Goal: Task Accomplishment & Management: Contribute content

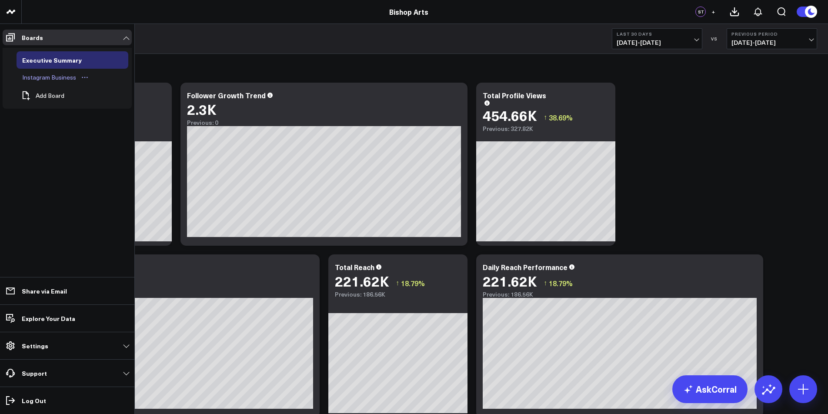
click at [68, 79] on div "Instagram Business" at bounding box center [49, 77] width 58 height 10
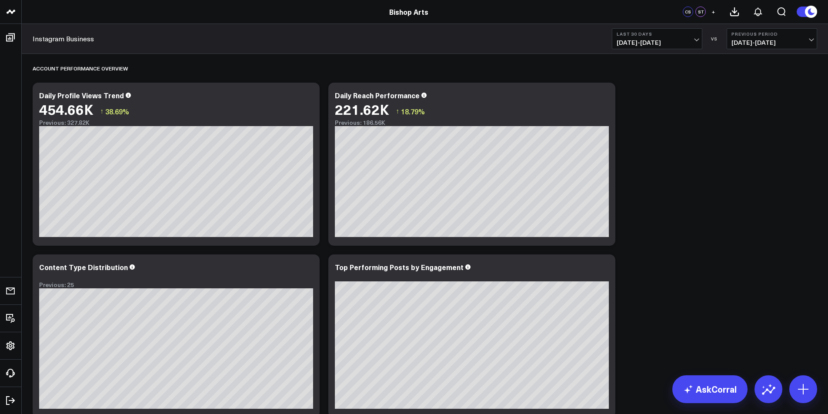
click at [393, 11] on link "Bishop Arts" at bounding box center [408, 12] width 39 height 10
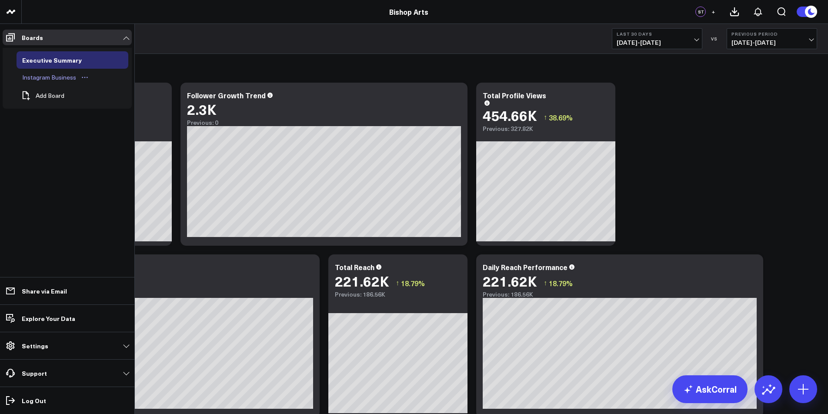
click at [56, 80] on div "Instagram Business" at bounding box center [49, 77] width 58 height 10
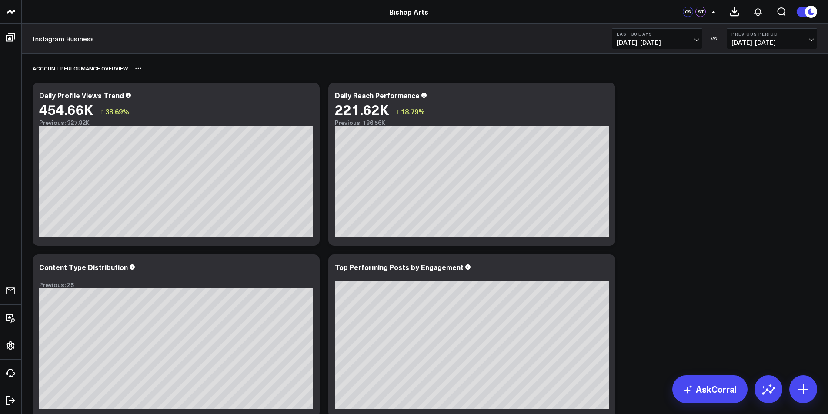
click at [270, 77] on div "Account Performance Overview" at bounding box center [425, 68] width 784 height 20
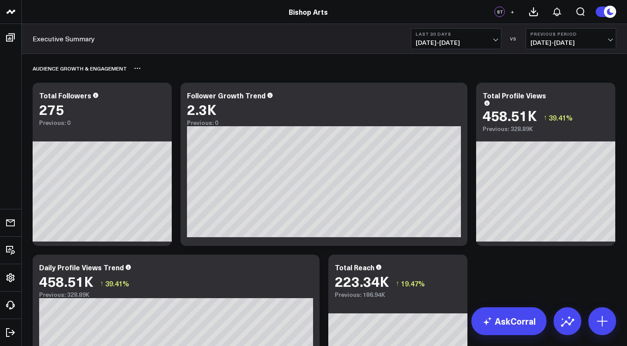
click at [305, 68] on div "Audience Growth & Engagement" at bounding box center [324, 68] width 583 height 20
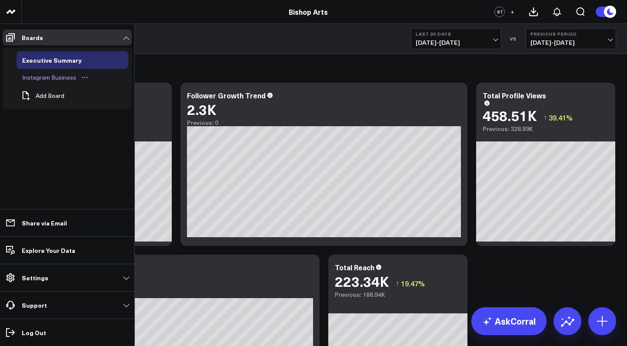
click at [37, 79] on div "Instagram Business" at bounding box center [49, 77] width 58 height 10
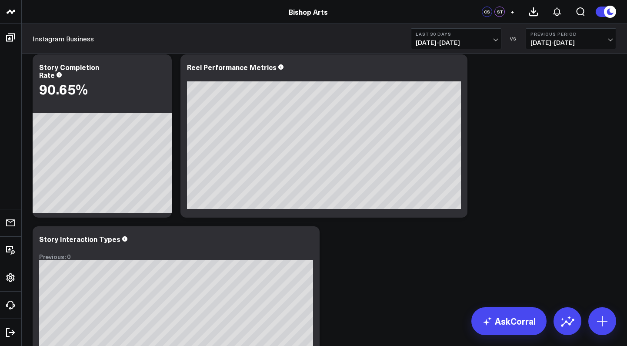
scroll to position [518, 0]
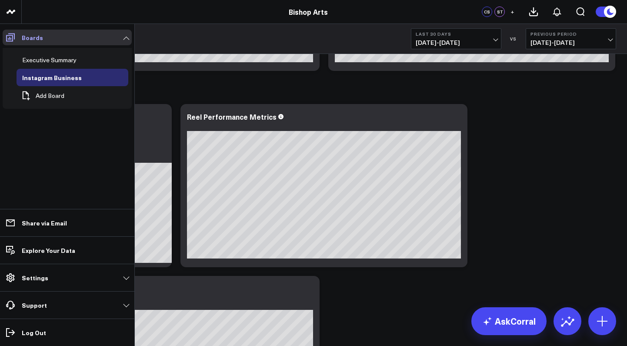
click at [59, 37] on link "Boards" at bounding box center [67, 38] width 129 height 16
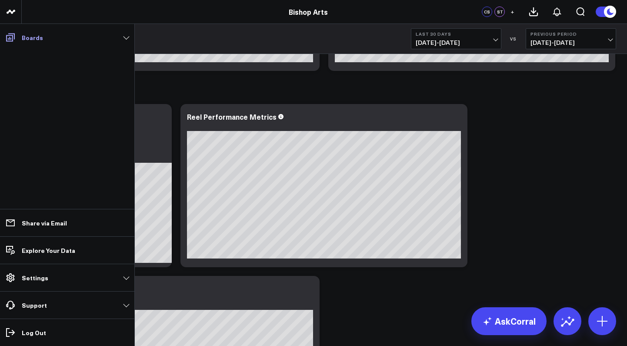
click at [59, 37] on link "Boards" at bounding box center [67, 38] width 129 height 16
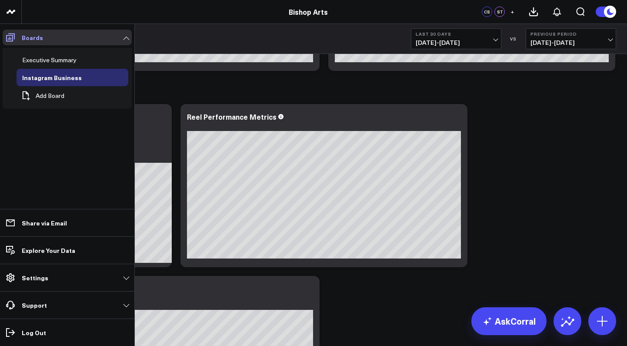
click at [44, 42] on link "Boards" at bounding box center [67, 38] width 129 height 16
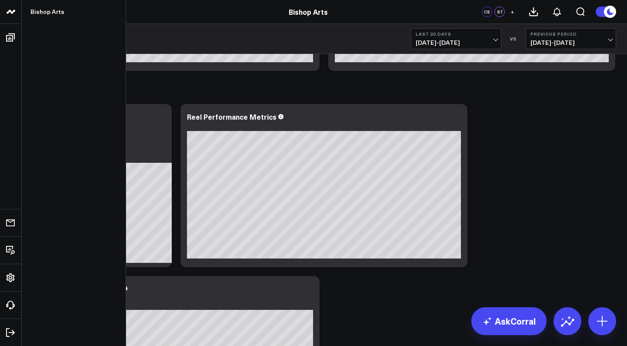
click at [7, 12] on icon at bounding box center [9, 12] width 4 height 4
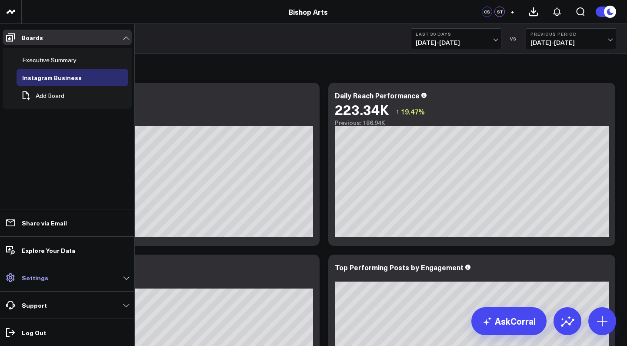
click at [59, 277] on link "Settings" at bounding box center [67, 277] width 129 height 16
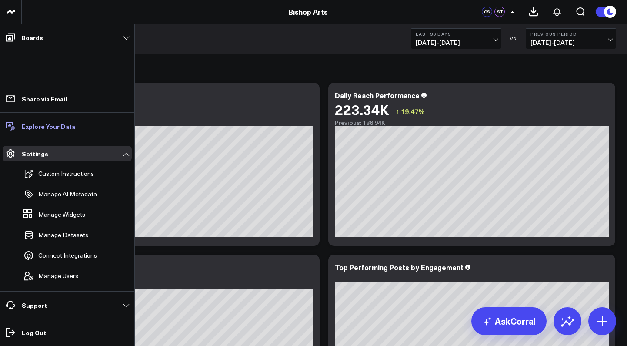
click at [50, 132] on link "Explore Your Data" at bounding box center [67, 126] width 129 height 16
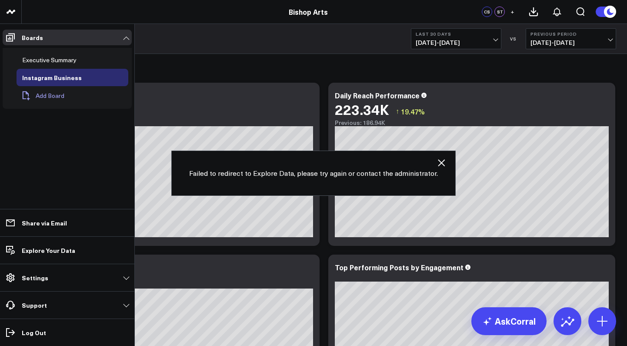
click at [41, 100] on button "Add Board" at bounding box center [43, 95] width 52 height 19
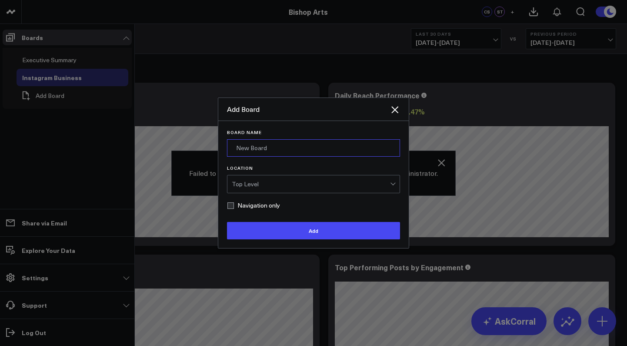
click at [253, 151] on input "Board Name" at bounding box center [313, 147] width 173 height 17
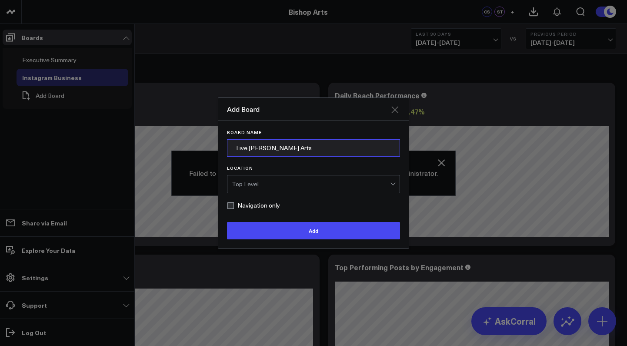
type input "Live Bishop Arts"
click at [397, 108] on icon "Close" at bounding box center [394, 109] width 10 height 10
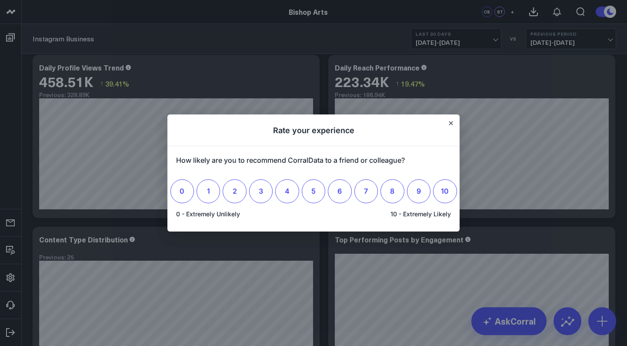
scroll to position [30, 0]
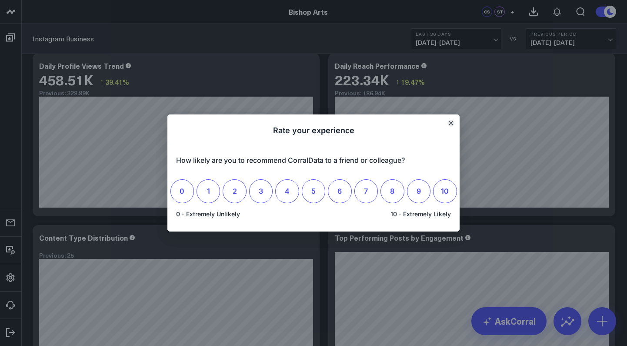
click at [450, 123] on icon "Close" at bounding box center [450, 122] width 3 height 3
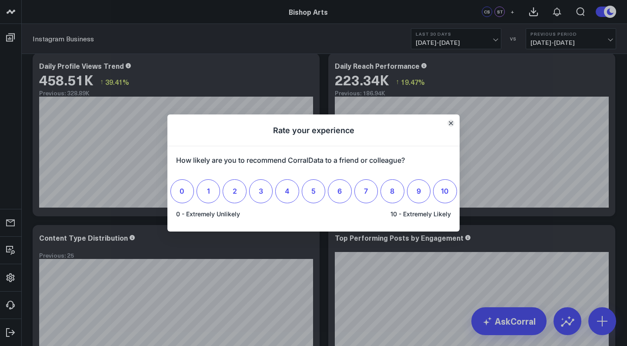
click at [449, 123] on icon "Close" at bounding box center [451, 123] width 4 height 4
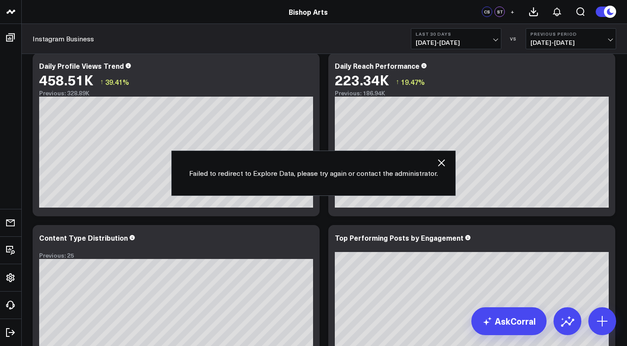
click at [309, 13] on link "Bishop Arts" at bounding box center [308, 12] width 39 height 10
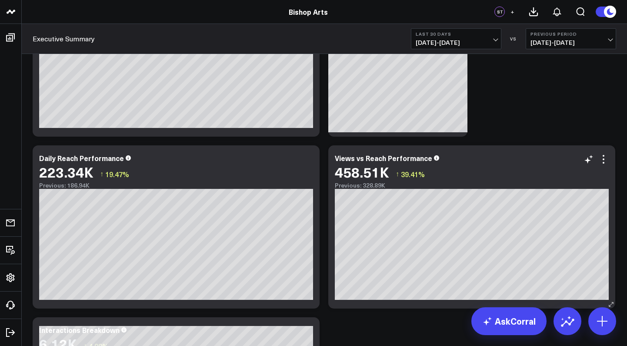
scroll to position [285, 0]
